Goal: Ask a question

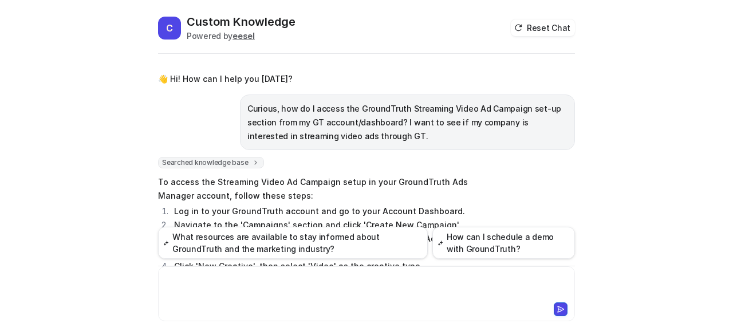
scroll to position [5177, 0]
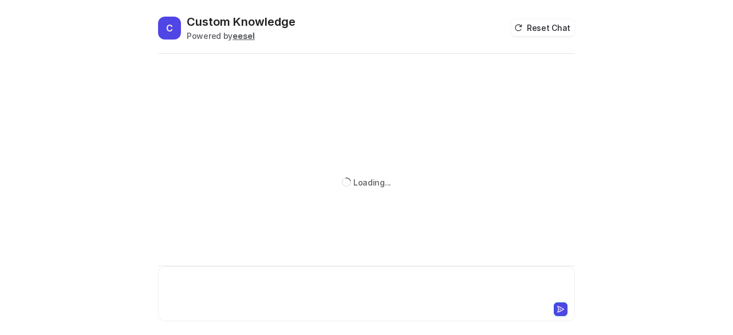
click at [189, 283] on div at bounding box center [366, 287] width 411 height 26
paste div
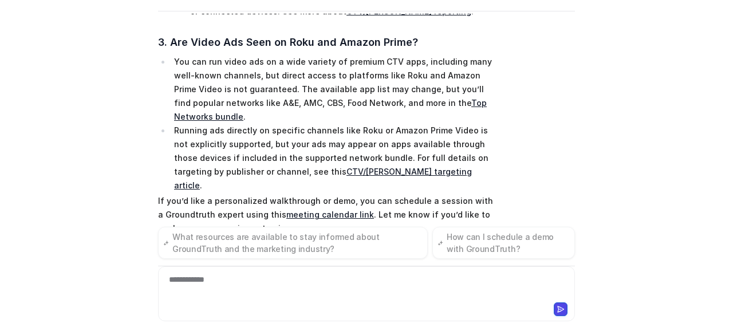
scroll to position [468, 0]
